Goal: Information Seeking & Learning: Learn about a topic

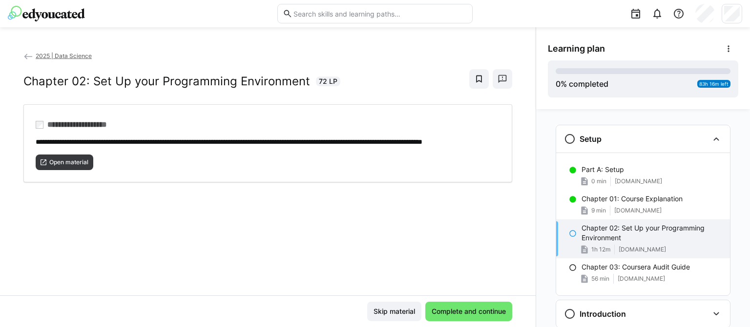
scroll to position [16, 0]
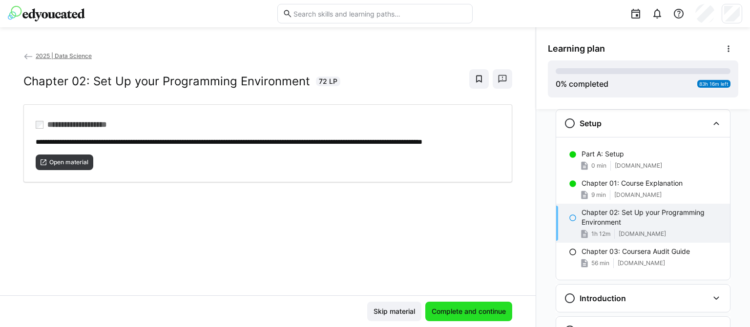
click at [458, 311] on span "Complete and continue" at bounding box center [468, 312] width 77 height 10
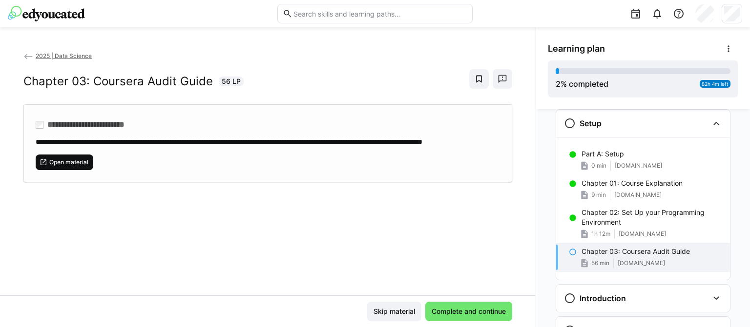
click at [58, 166] on span "Open material" at bounding box center [68, 163] width 41 height 8
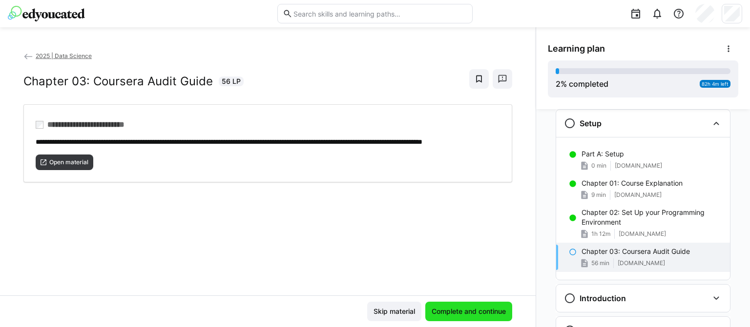
click at [460, 310] on span "Complete and continue" at bounding box center [468, 312] width 77 height 10
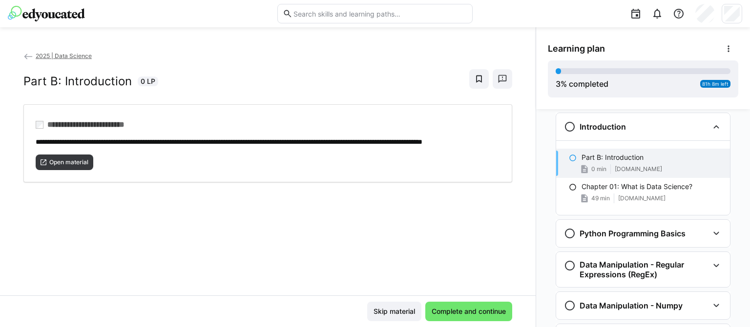
scroll to position [190, 0]
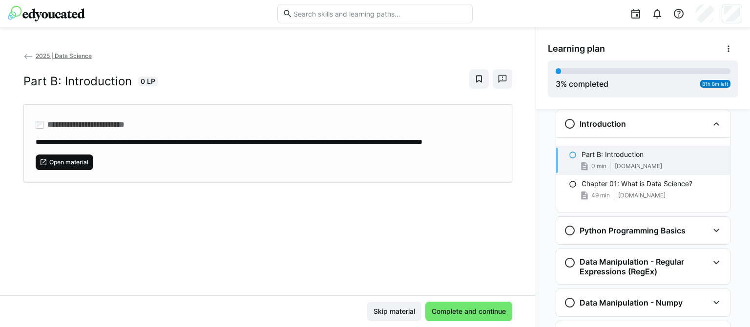
click at [47, 166] on eds-icon at bounding box center [44, 163] width 8 height 8
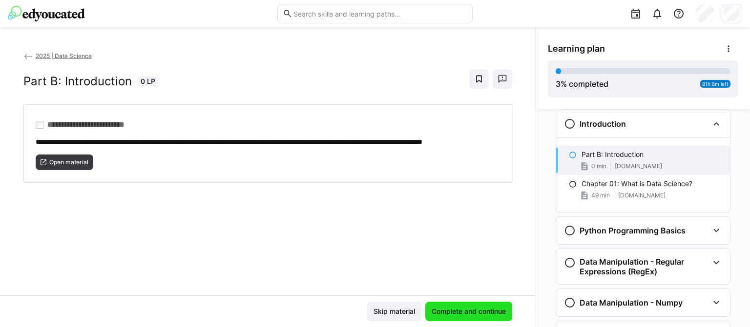
click at [468, 308] on span "Complete and continue" at bounding box center [468, 312] width 77 height 10
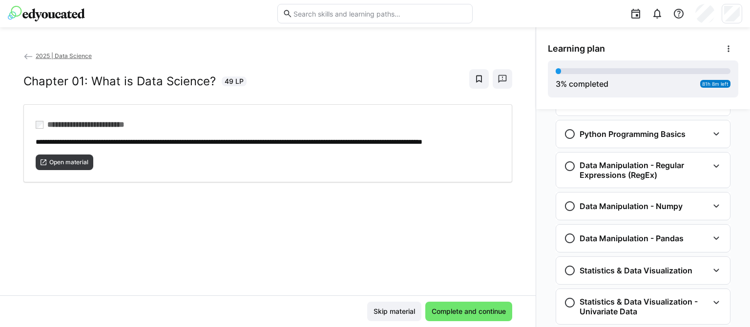
scroll to position [189, 0]
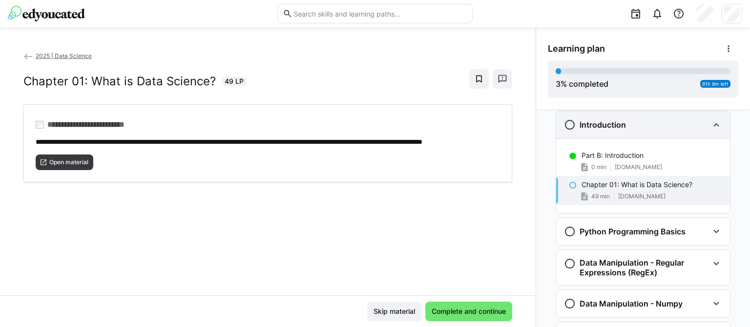
click at [710, 125] on eds-icon at bounding box center [716, 125] width 12 height 12
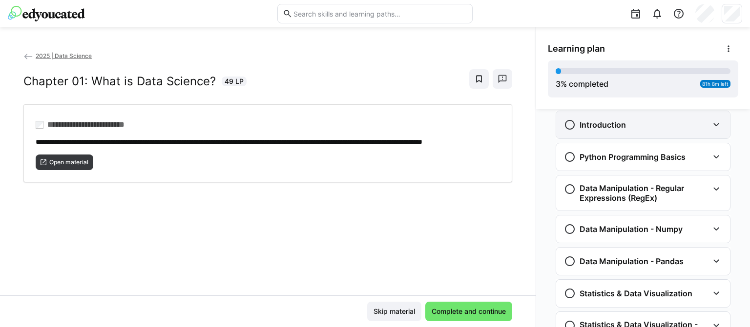
click at [710, 125] on eds-icon at bounding box center [716, 125] width 12 height 12
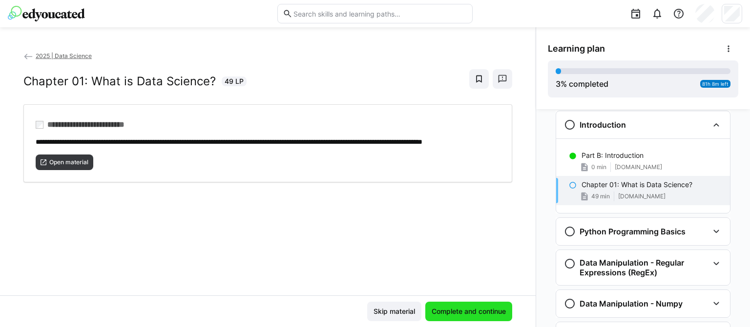
click at [469, 309] on span "Complete and continue" at bounding box center [468, 312] width 77 height 10
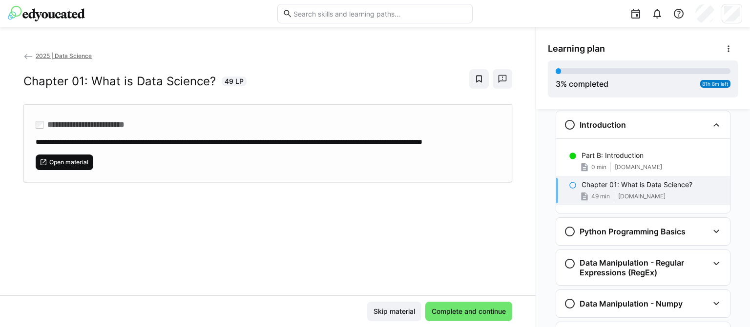
click at [66, 166] on span "Open material" at bounding box center [68, 163] width 41 height 8
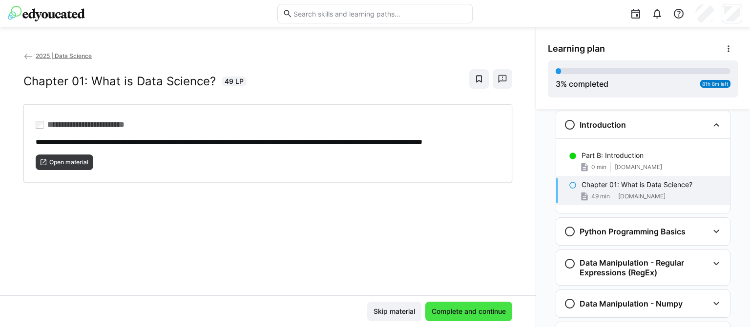
click at [441, 311] on span "Complete and continue" at bounding box center [468, 312] width 77 height 10
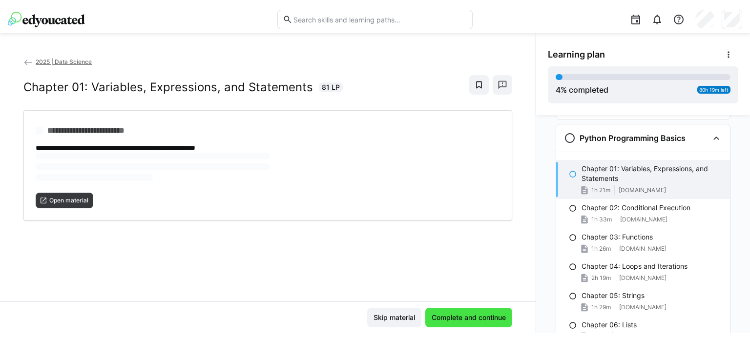
scroll to position [297, 0]
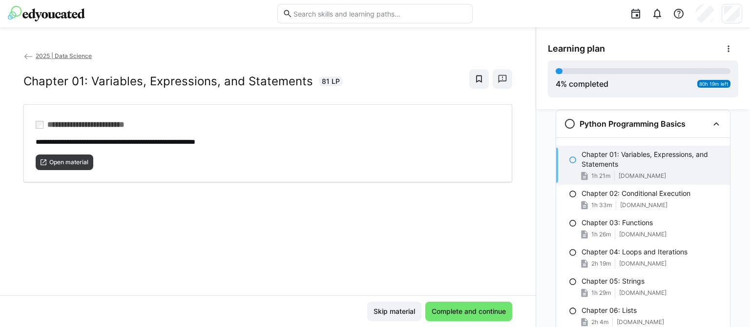
click at [0, 126] on div "**********" at bounding box center [267, 173] width 535 height 245
click at [445, 316] on span "Complete and continue" at bounding box center [468, 312] width 77 height 10
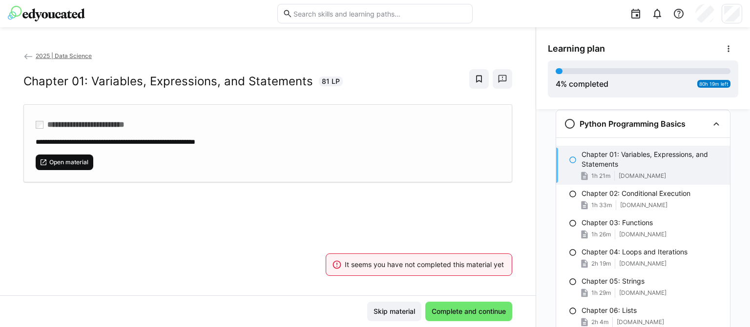
click at [69, 163] on span "Open material" at bounding box center [68, 163] width 41 height 8
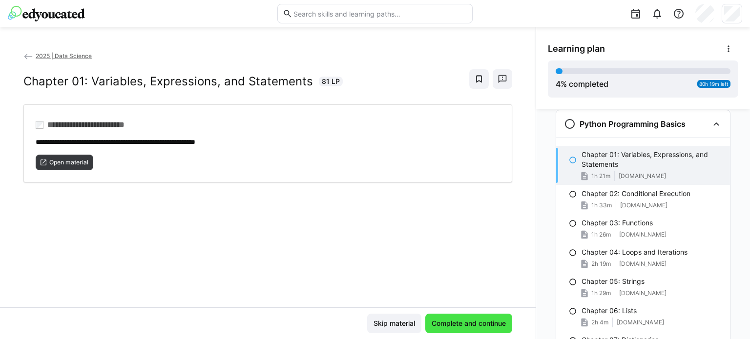
click at [469, 323] on span "Complete and continue" at bounding box center [468, 324] width 77 height 10
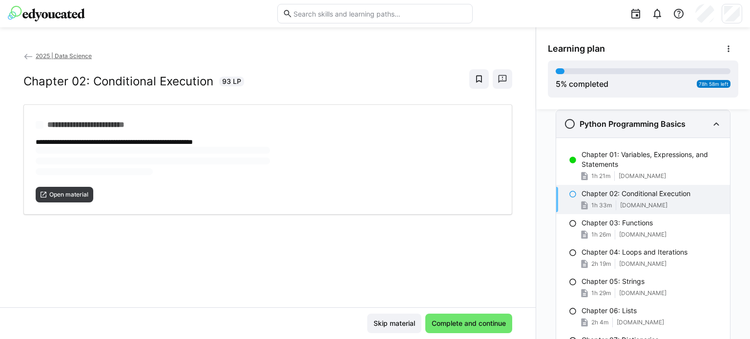
click at [710, 125] on eds-icon at bounding box center [716, 124] width 12 height 12
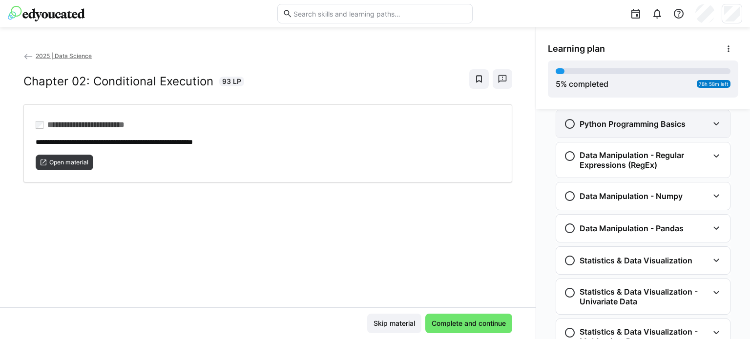
click at [710, 125] on eds-icon at bounding box center [716, 124] width 12 height 12
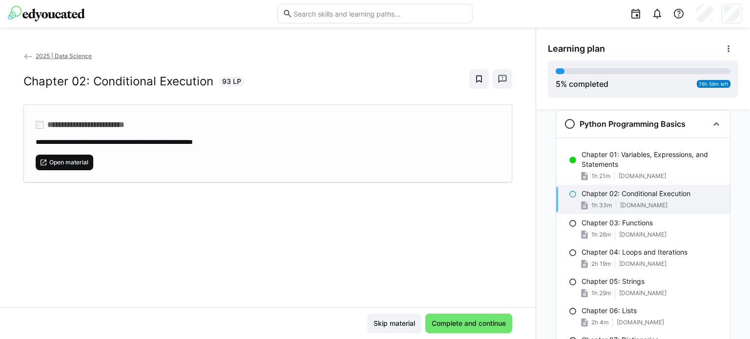
click at [72, 159] on span "Open material" at bounding box center [68, 163] width 41 height 8
